Goal: Task Accomplishment & Management: Complete application form

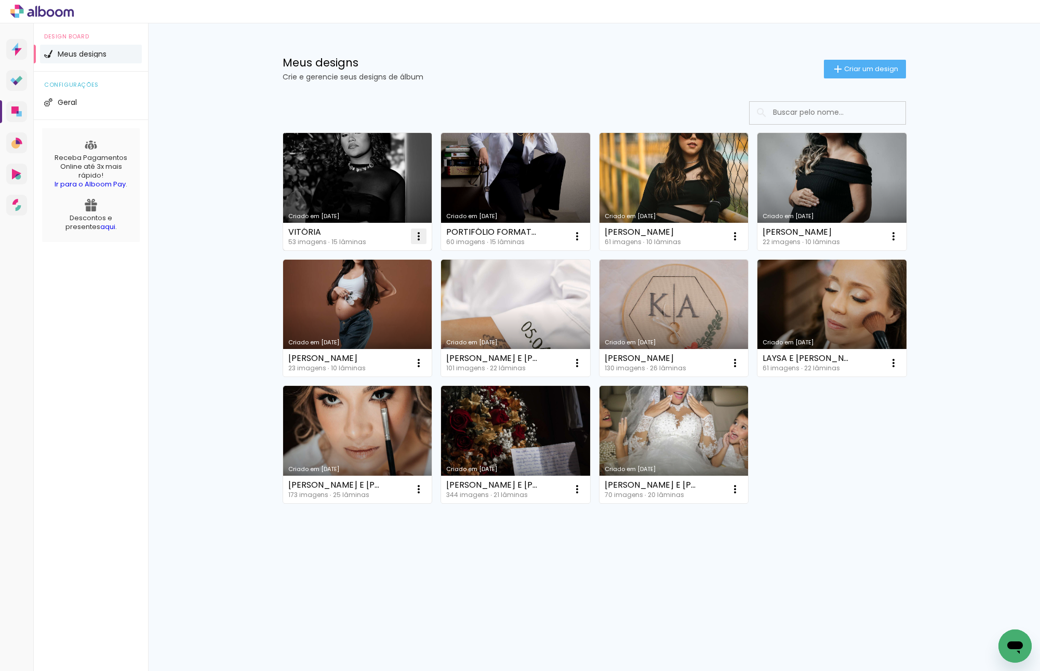
click at [417, 236] on iron-icon at bounding box center [419, 236] width 12 height 12
click at [402, 300] on paper-item "Excluir" at bounding box center [377, 304] width 102 height 21
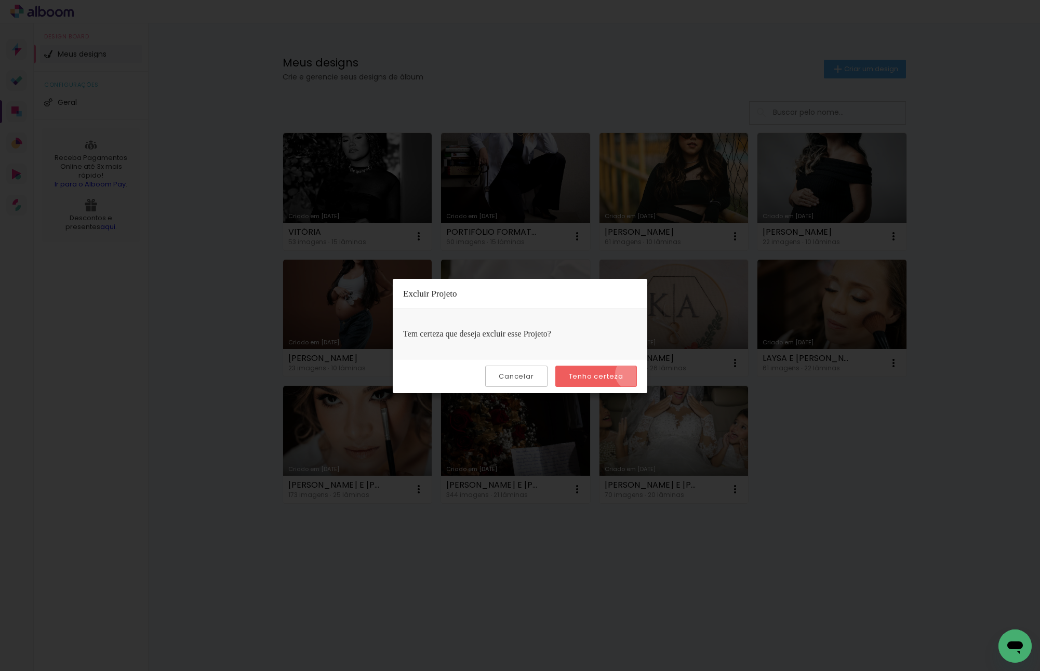
click at [633, 374] on paper-button "Tenho certeza" at bounding box center [597, 376] width 82 height 21
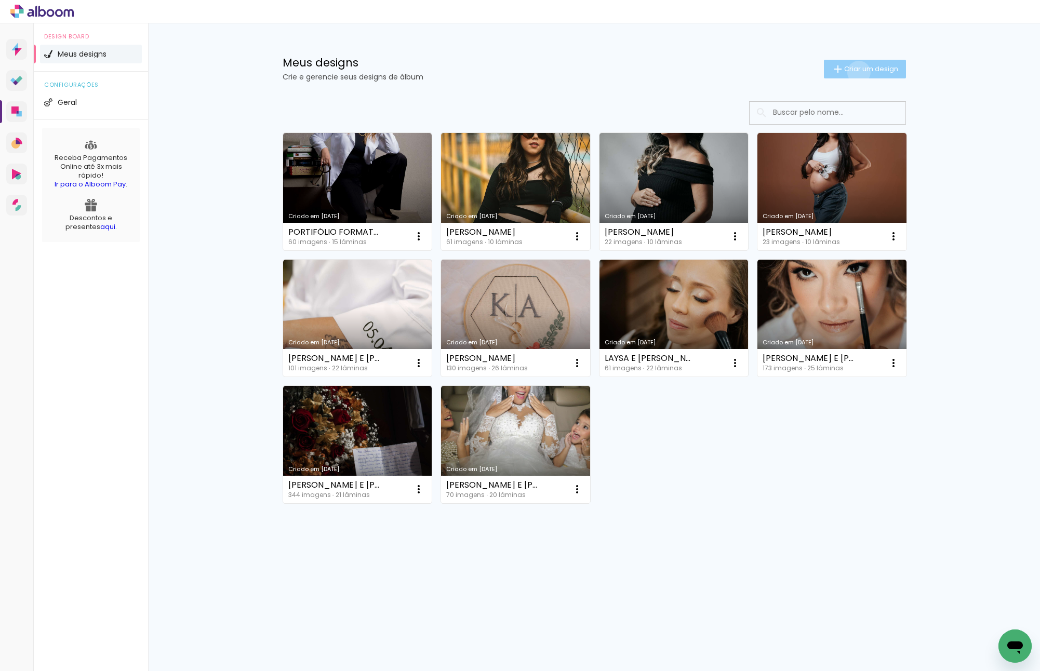
click at [857, 72] on span "Criar um design" at bounding box center [872, 68] width 54 height 7
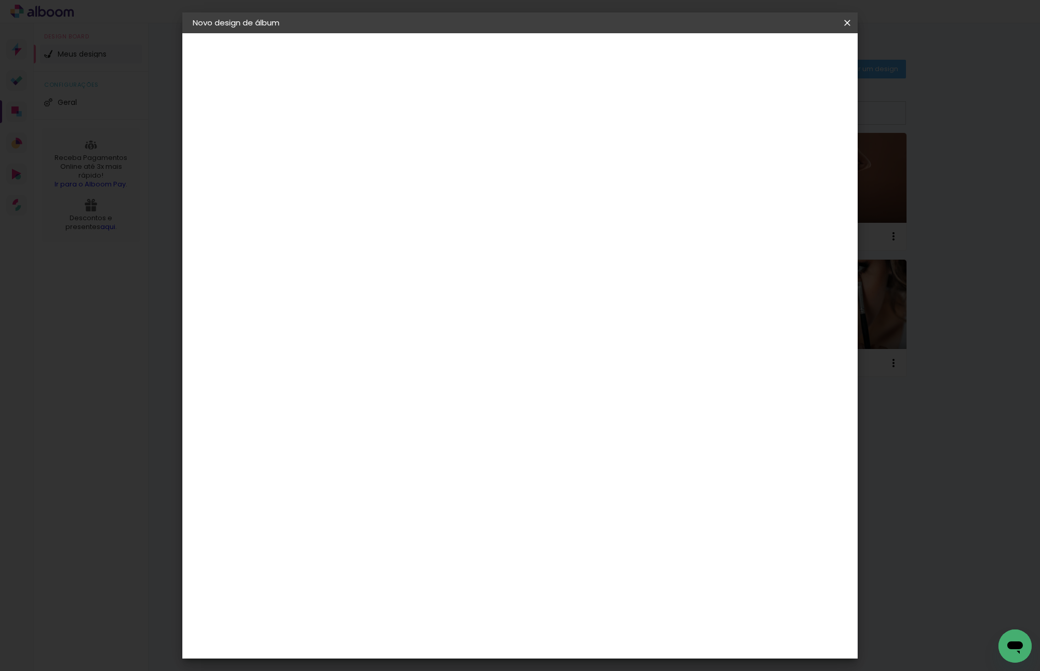
click at [363, 141] on input at bounding box center [363, 139] width 0 height 16
type input "P"
type input "MARIA F"
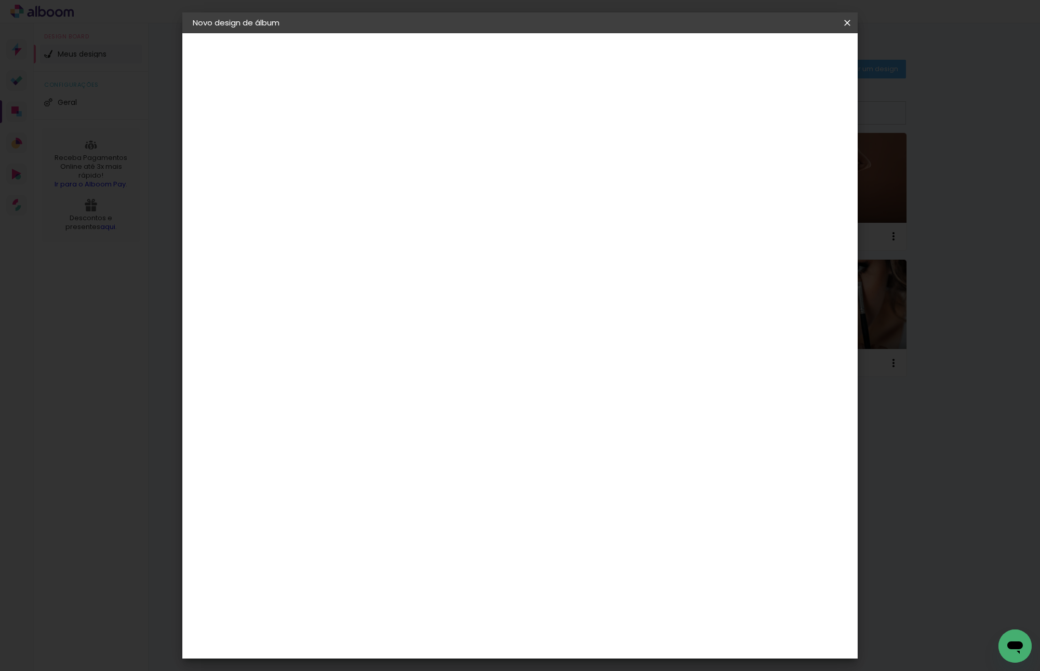
type paper-input "MARIA F"
